Goal: Navigation & Orientation: Find specific page/section

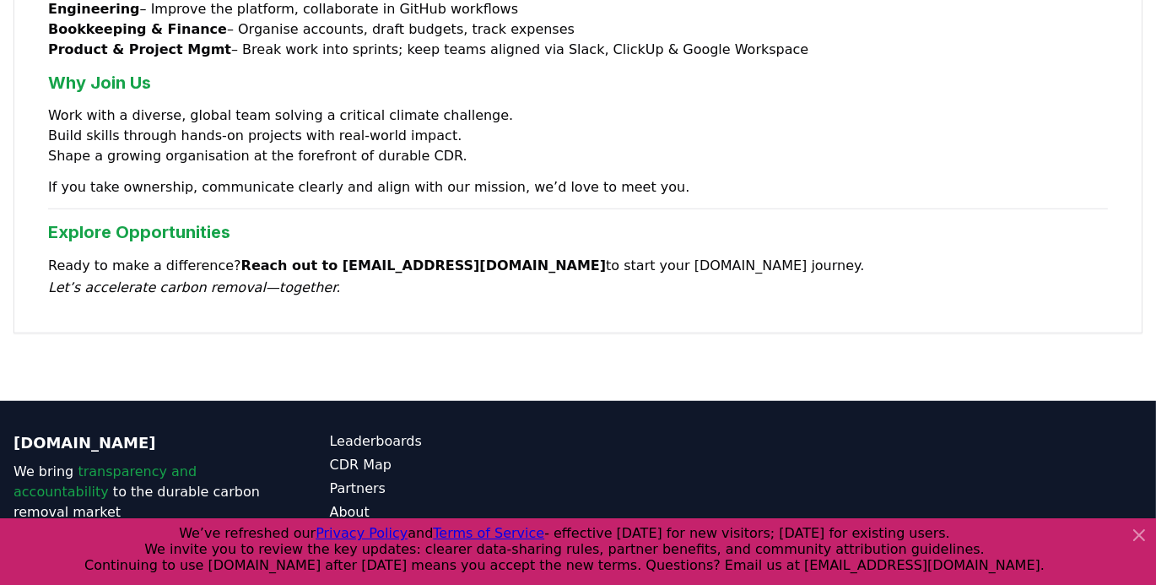
scroll to position [1519, 0]
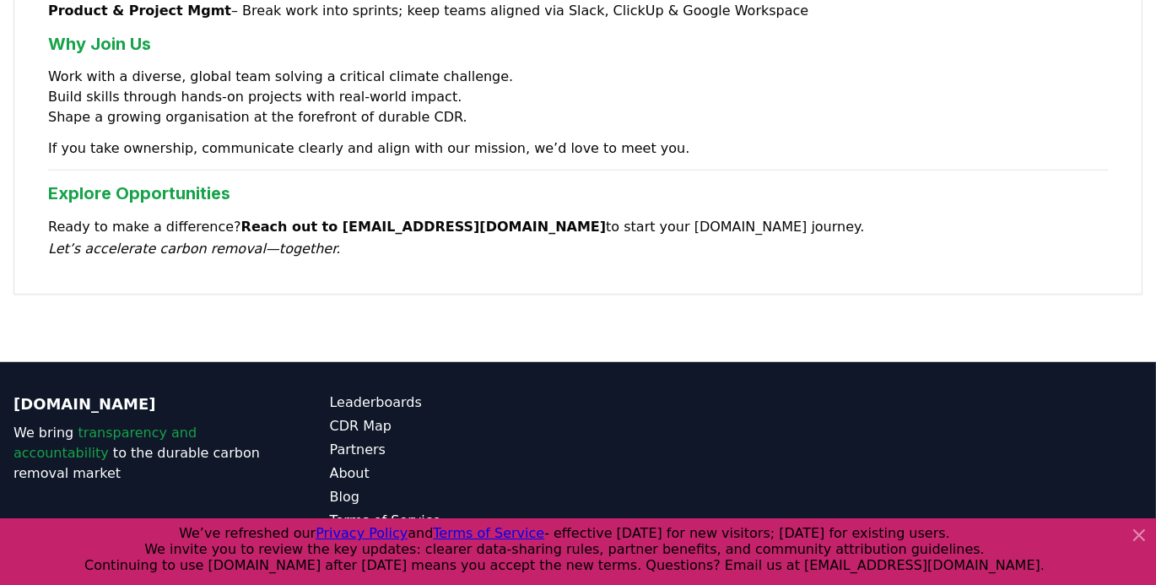
click at [1135, 535] on icon at bounding box center [1139, 535] width 20 height 20
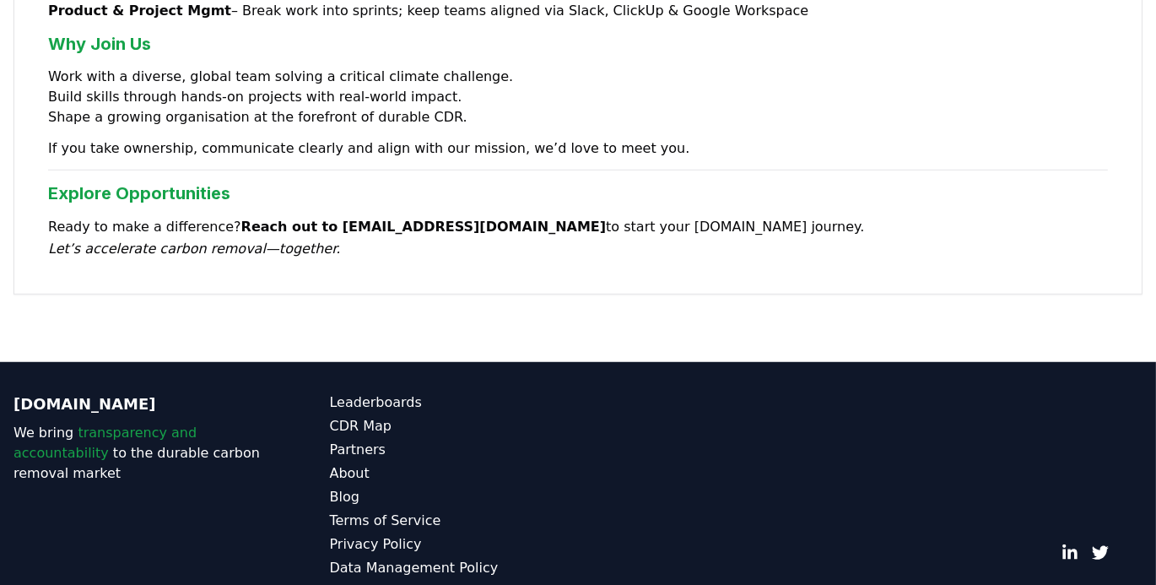
click at [354, 581] on link "Contact" at bounding box center [454, 591] width 249 height 20
click at [361, 463] on link "About" at bounding box center [454, 473] width 249 height 20
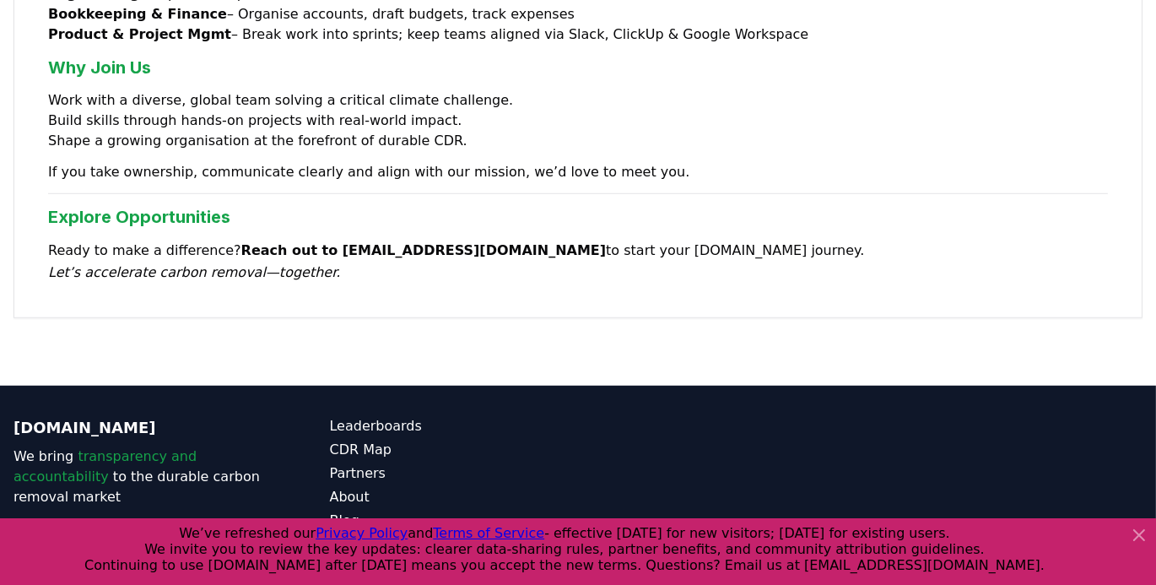
scroll to position [1519, 0]
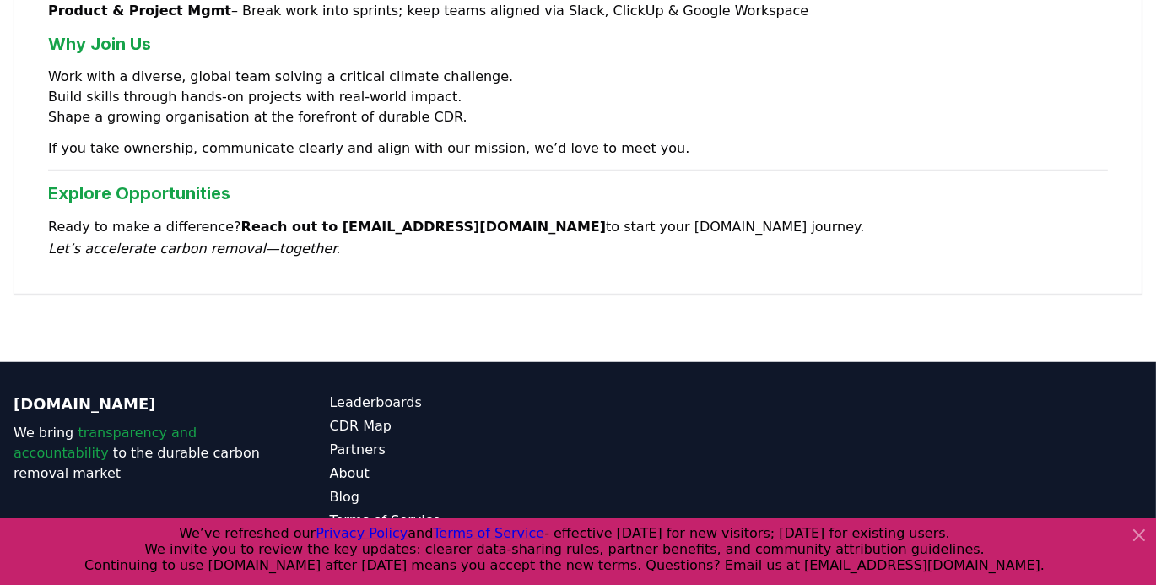
click at [1142, 538] on icon at bounding box center [1139, 535] width 10 height 10
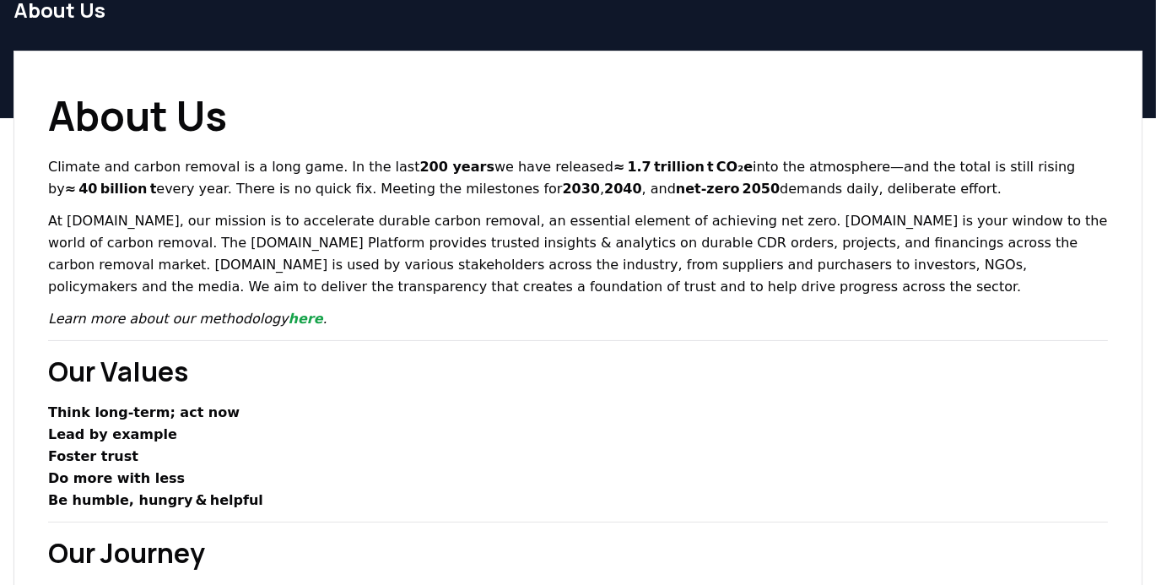
scroll to position [0, 0]
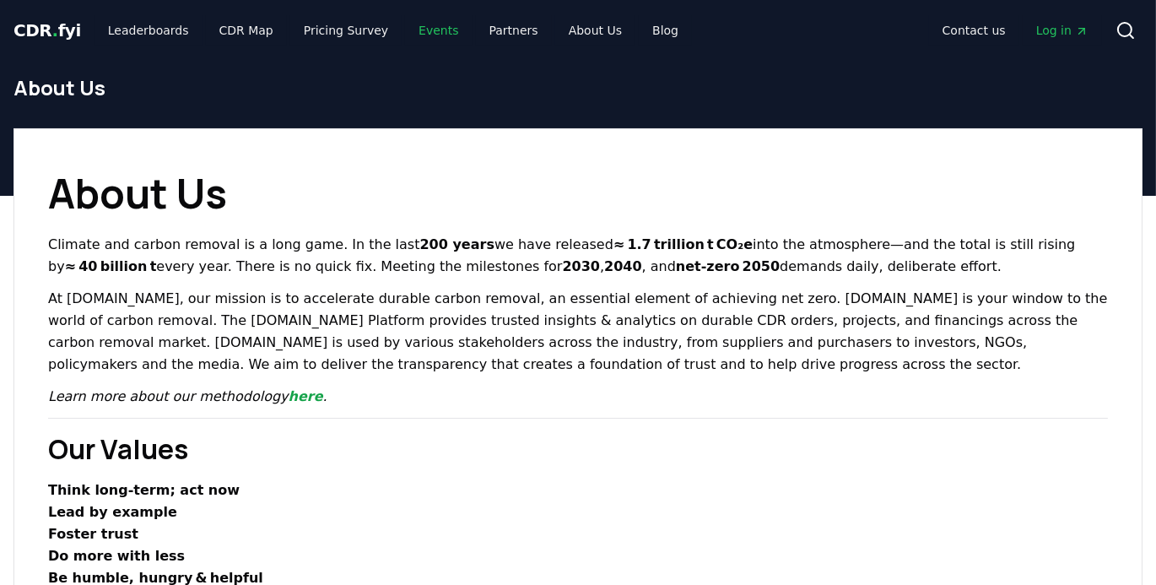
click at [407, 30] on link "Events" at bounding box center [438, 30] width 67 height 30
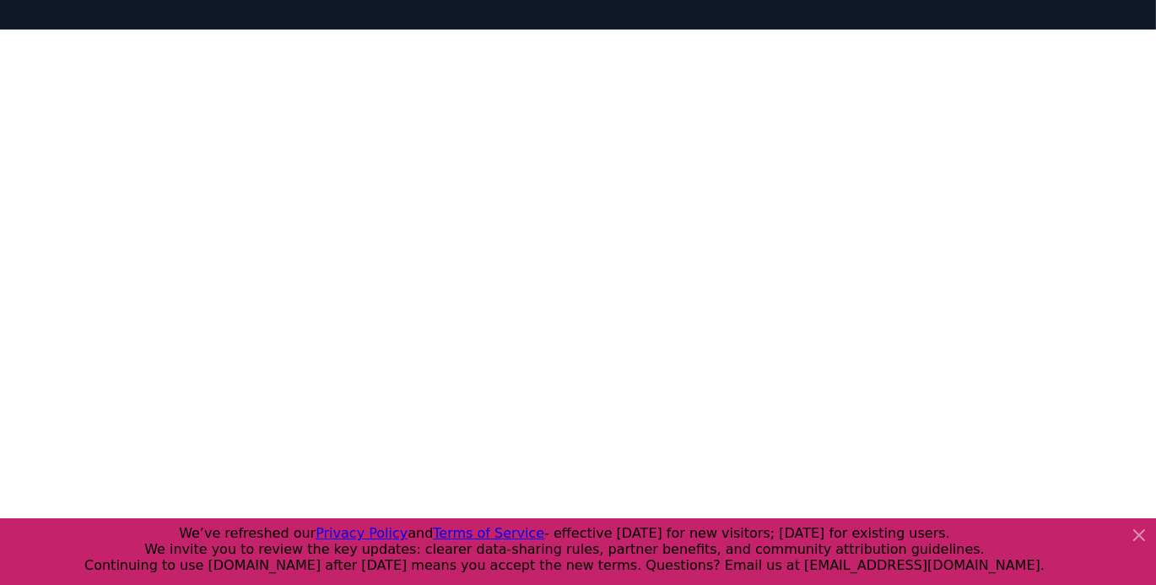
scroll to position [251, 0]
